Goal: Find specific page/section: Find specific page/section

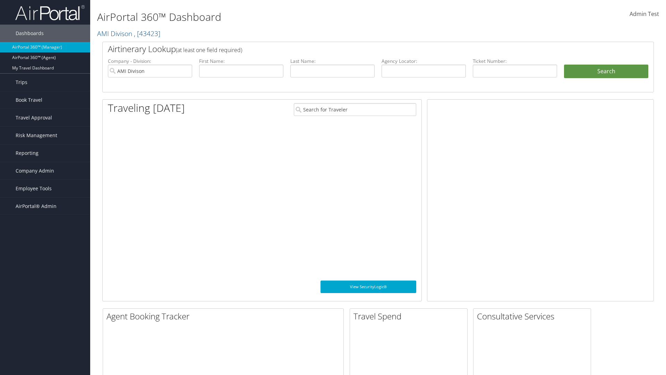
click at [45, 171] on span "Company Admin" at bounding box center [35, 170] width 39 height 17
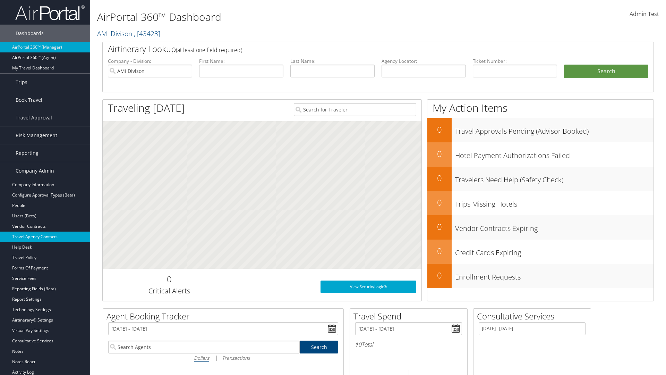
click at [45, 237] on link "Travel Agency Contacts" at bounding box center [45, 236] width 90 height 10
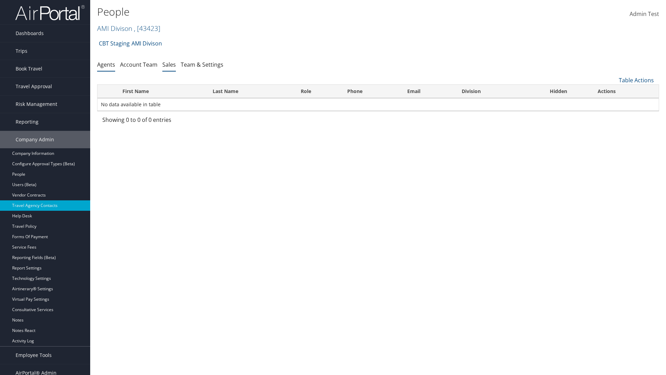
click at [169, 64] on link "Sales" at bounding box center [169, 65] width 14 height 8
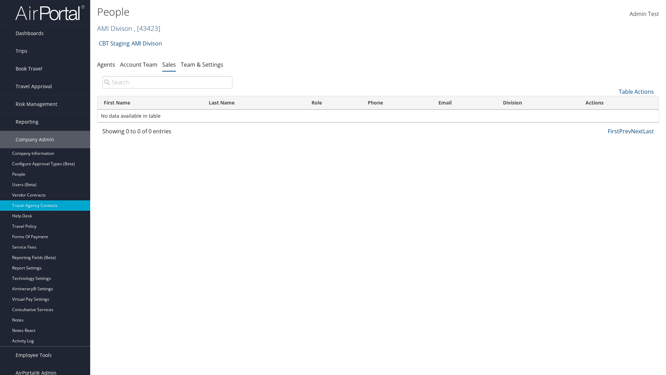
click at [114, 28] on link "AMI Divison , [ 43423 ]" at bounding box center [128, 28] width 63 height 9
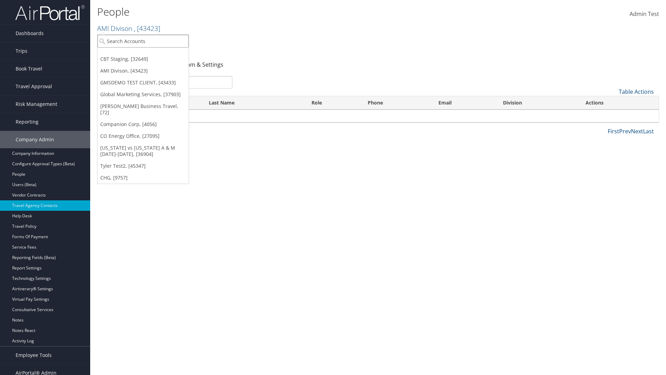
click at [143, 41] on input "search" at bounding box center [143, 41] width 91 height 13
type input "Global Marketing Services"
click at [150, 54] on div "Global Marketing Services (301946), [37903]" at bounding box center [150, 54] width 112 height 6
